Goal: Use online tool/utility

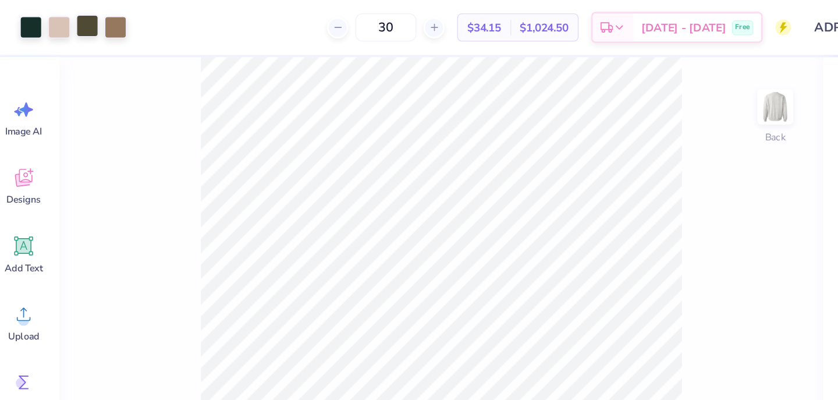
click at [72, 19] on div at bounding box center [73, 19] width 16 height 16
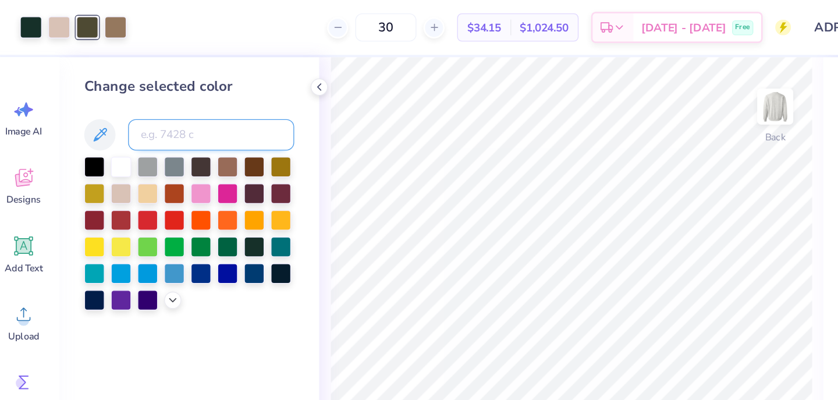
click at [147, 98] on input at bounding box center [165, 99] width 123 height 23
type input "5535"
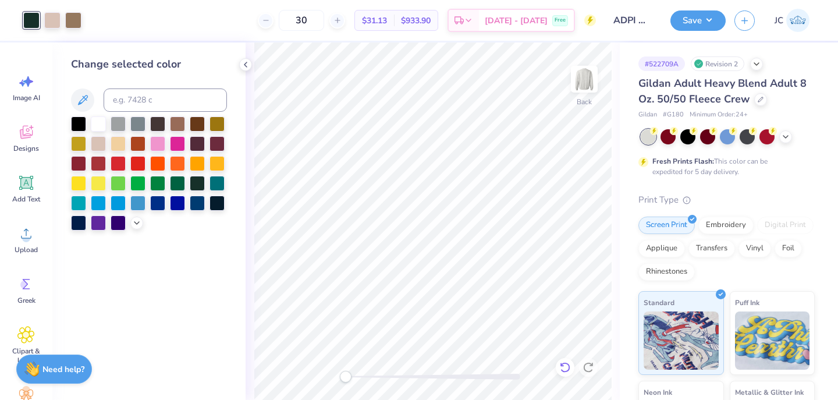
click at [561, 367] on icon at bounding box center [565, 367] width 12 height 12
click at [158, 93] on input at bounding box center [165, 99] width 123 height 23
type input "7771"
click at [564, 363] on icon at bounding box center [565, 367] width 10 height 10
click at [56, 23] on div at bounding box center [52, 19] width 16 height 16
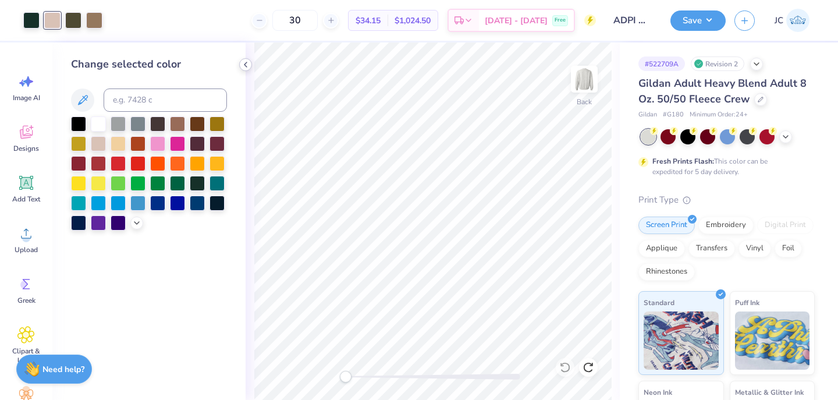
click at [246, 65] on icon at bounding box center [245, 64] width 9 height 9
